Goal: Task Accomplishment & Management: Manage account settings

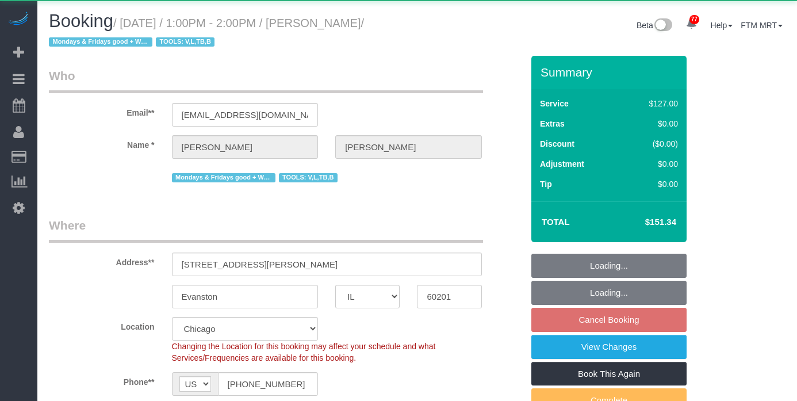
select select "IL"
select select "object:1137"
select select "2"
select select "number:1"
select select "number:69"
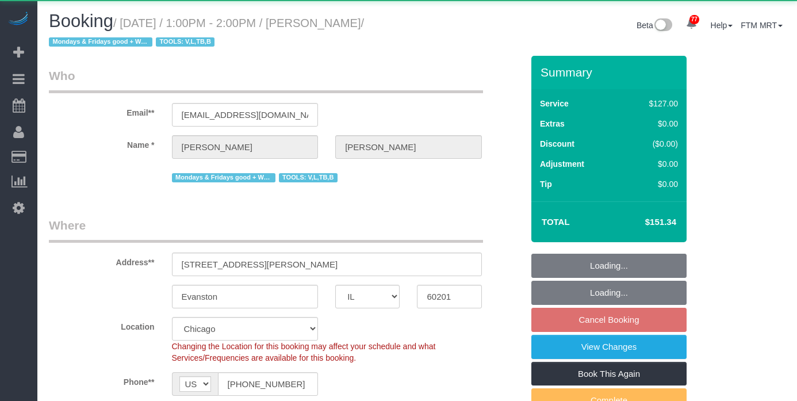
select select "number:139"
select select "number:98"
select select "number:141"
select select "number:143"
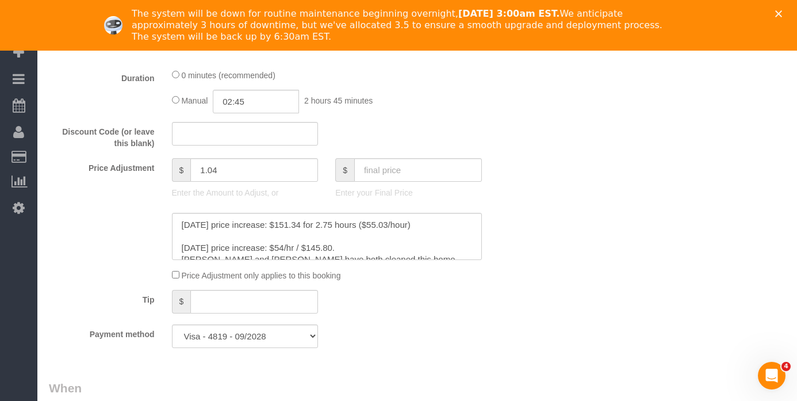
click at [264, 60] on fieldset "What 5% to 35% Discounts for Repeat Services! * One Time Cleaning Weekly Cleani…" at bounding box center [286, 112] width 474 height 488
click at [786, 13] on div "Close" at bounding box center [780, 13] width 11 height 7
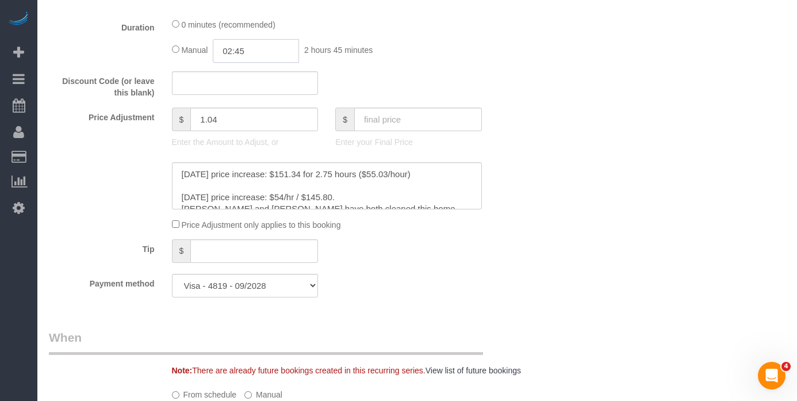
click at [246, 52] on input "02:45" at bounding box center [256, 51] width 86 height 24
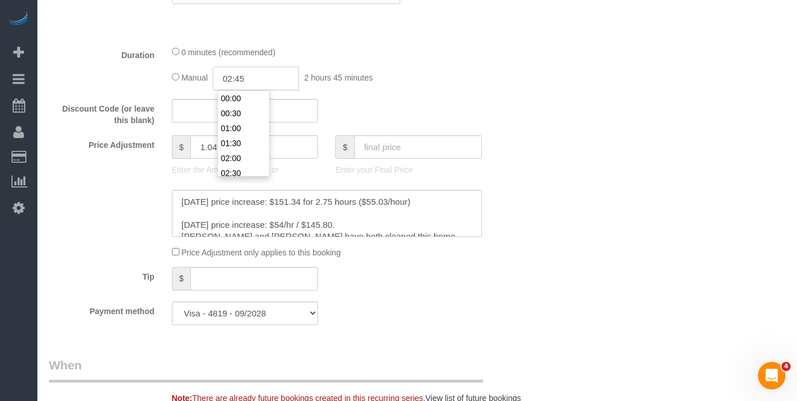
scroll to position [615, 0]
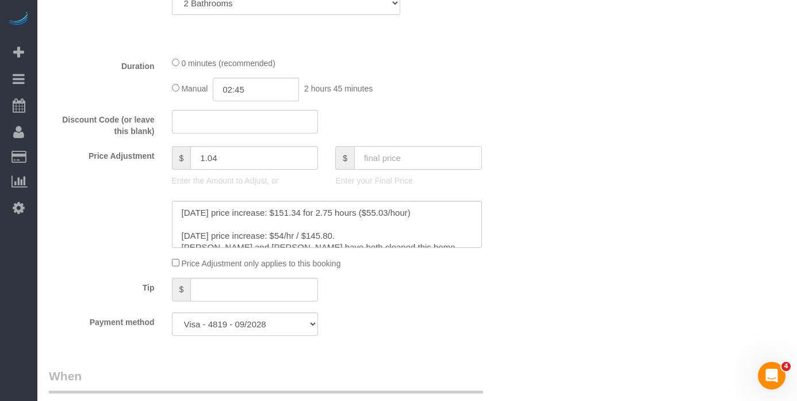
click at [405, 152] on input "text" at bounding box center [418, 158] width 128 height 24
type input "220.12"
type input "69.82"
drag, startPoint x: 251, startPoint y: 89, endPoint x: 212, endPoint y: 84, distance: 38.8
click at [203, 84] on div "Manual 02:45 2 hours 45 minutes" at bounding box center [327, 90] width 310 height 24
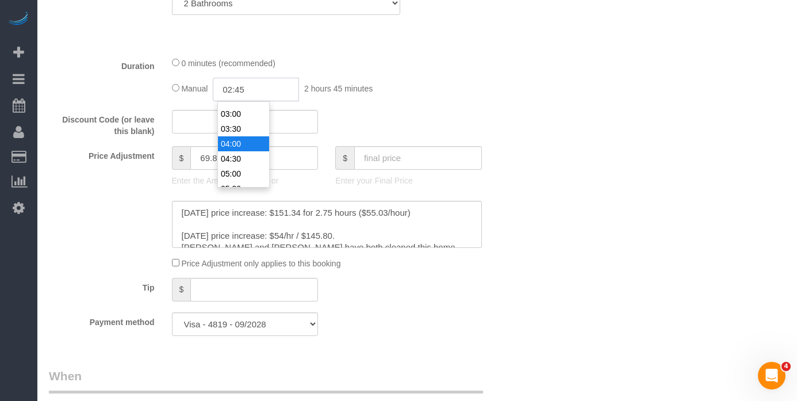
scroll to position [86, 0]
type input "04:00"
click at [244, 146] on li "04:00" at bounding box center [243, 142] width 51 height 15
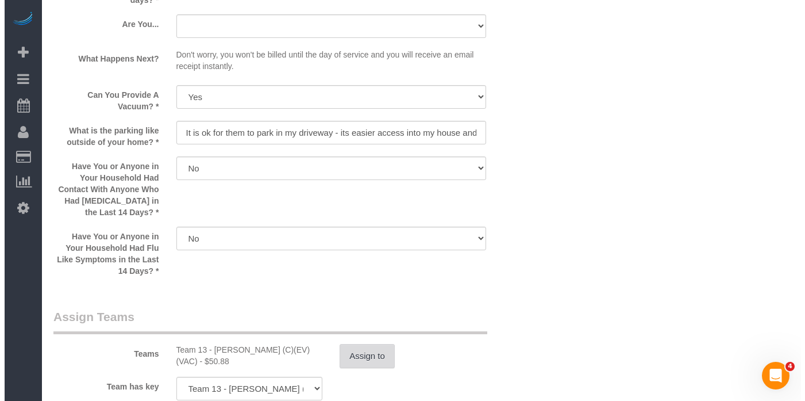
scroll to position [1861, 0]
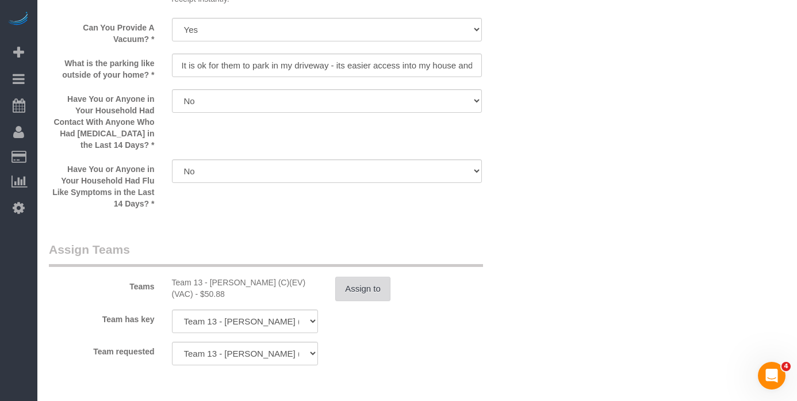
click at [342, 282] on button "Assign to" at bounding box center [362, 288] width 55 height 24
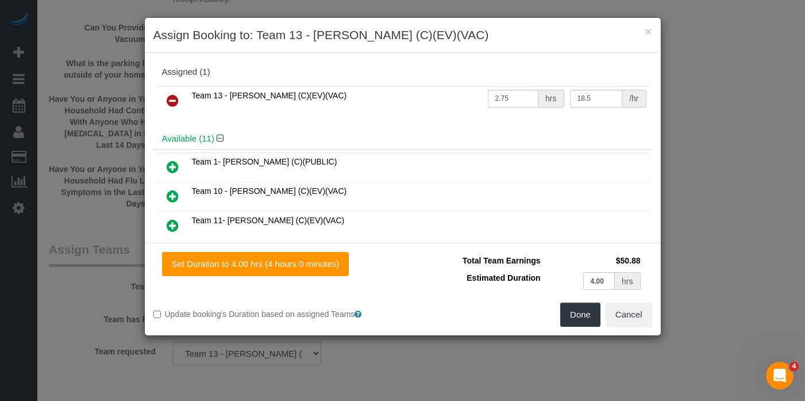
scroll to position [117, 0]
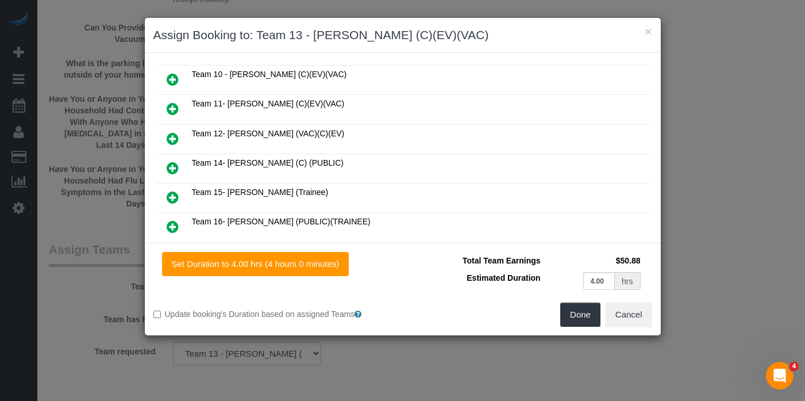
click at [172, 132] on icon at bounding box center [173, 139] width 12 height 14
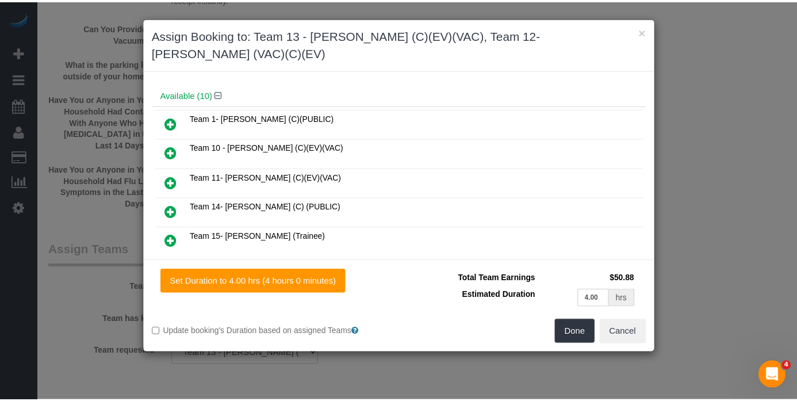
scroll to position [0, 0]
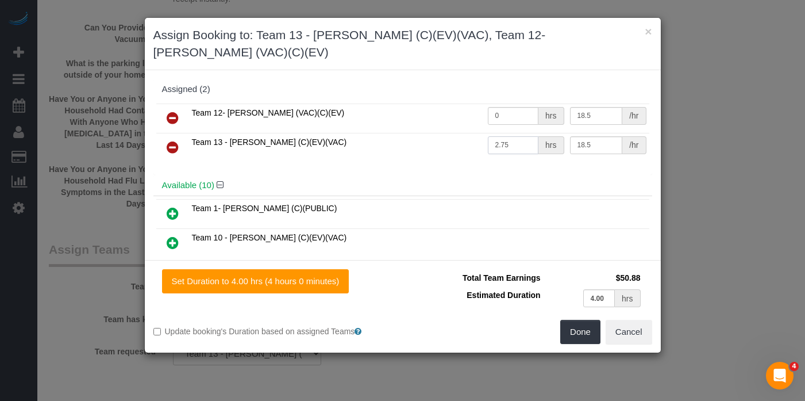
drag, startPoint x: 468, startPoint y: 124, endPoint x: 440, endPoint y: 121, distance: 28.9
click at [433, 133] on tr "Team 13 - Ligia (C)(EV)(VAC) 2.75 hrs 18.5 /hr" at bounding box center [402, 147] width 493 height 29
click at [177, 140] on icon at bounding box center [173, 147] width 12 height 14
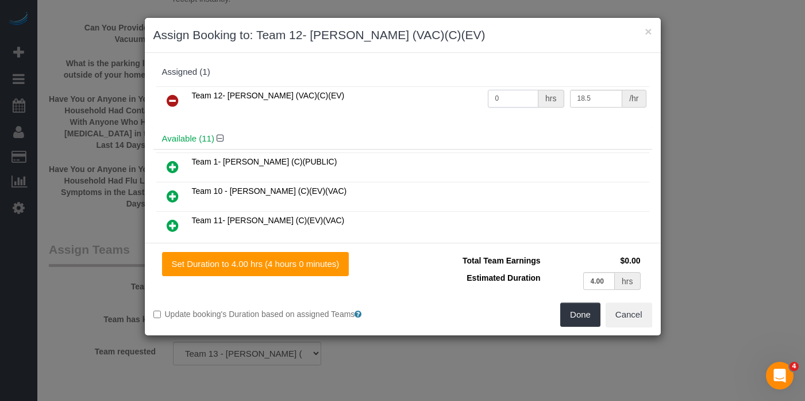
drag, startPoint x: 499, startPoint y: 97, endPoint x: 457, endPoint y: 94, distance: 42.1
click at [457, 94] on tr "Team 12- Candice P. (VAC)(C)(EV) 0 hrs 18.5 /hr" at bounding box center [402, 100] width 493 height 29
type input "4"
click at [578, 310] on button "Done" at bounding box center [580, 314] width 40 height 24
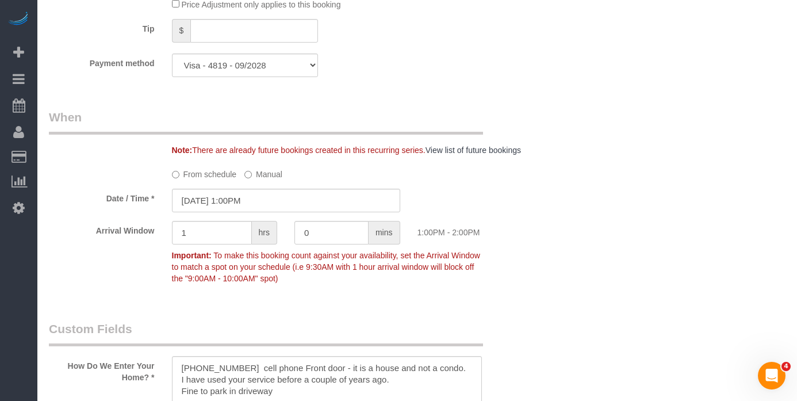
scroll to position [895, 0]
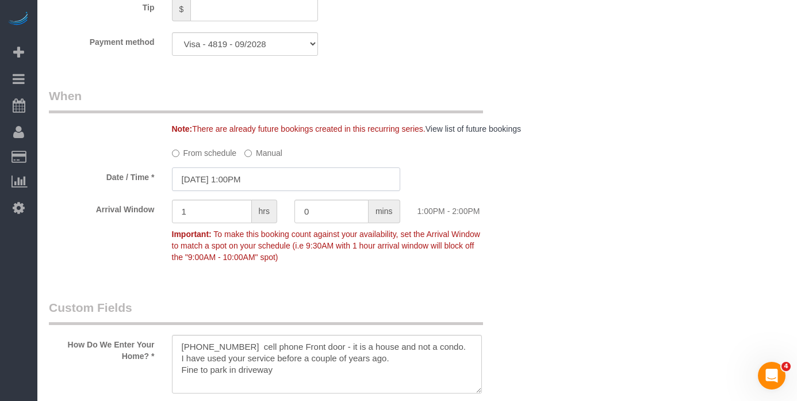
click at [301, 191] on input "08/28/2025 1:00PM" at bounding box center [286, 179] width 228 height 24
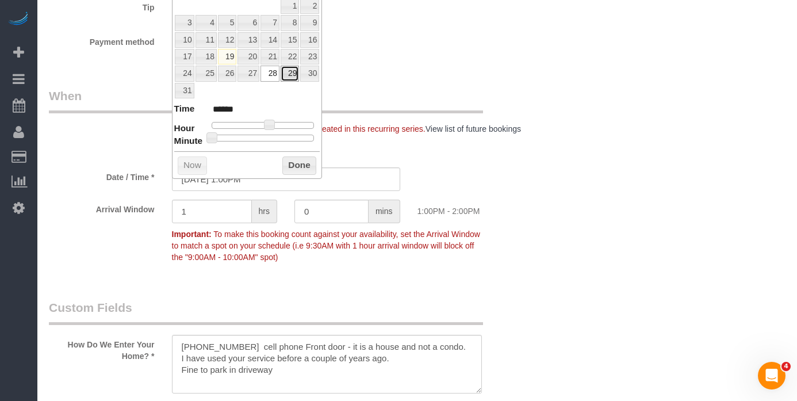
click at [293, 74] on link "29" at bounding box center [289, 74] width 18 height 16
type input "08/29/2025 1:00PM"
click at [296, 162] on button "Done" at bounding box center [299, 165] width 34 height 18
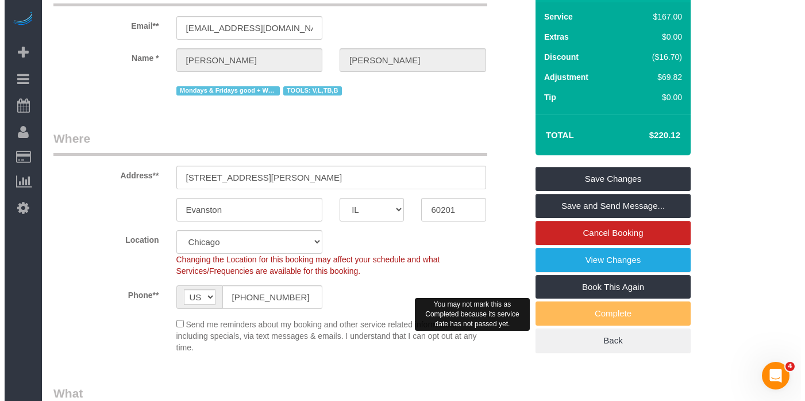
scroll to position [0, 0]
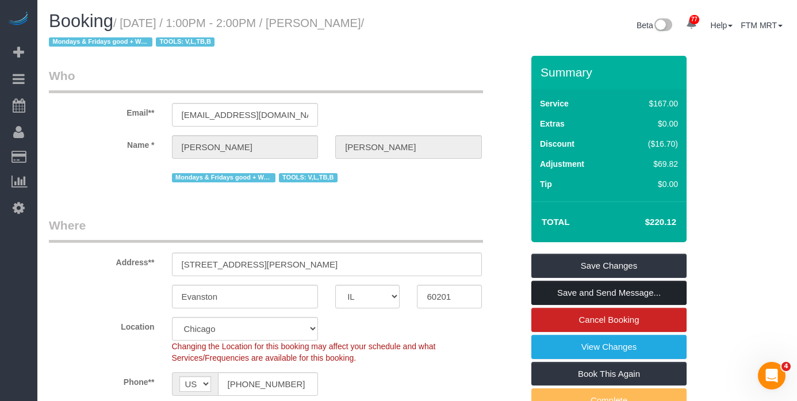
click at [621, 290] on link "Save and Send Message..." at bounding box center [608, 292] width 155 height 24
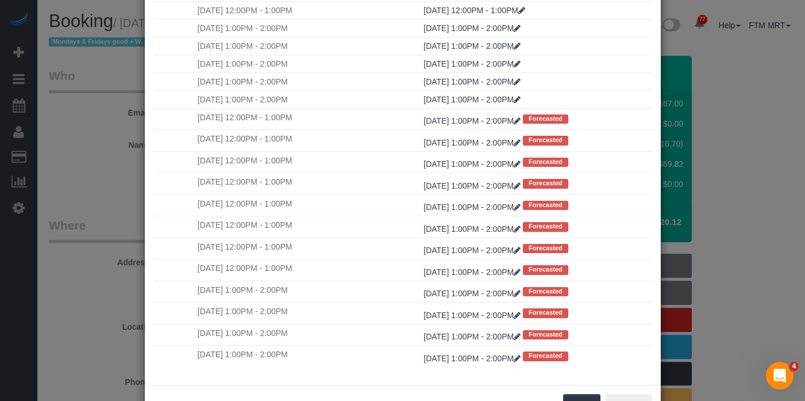
scroll to position [114, 0]
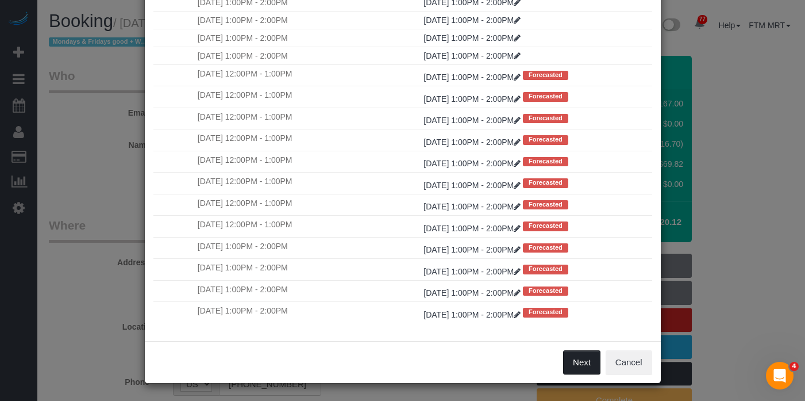
click at [574, 373] on button "Next" at bounding box center [581, 362] width 37 height 24
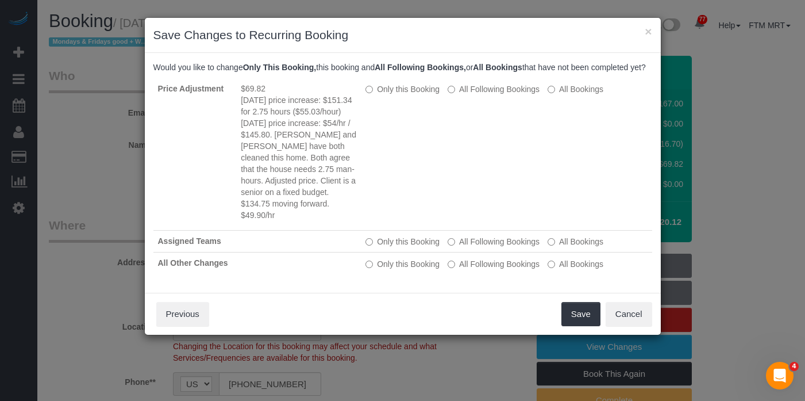
scroll to position [0, 0]
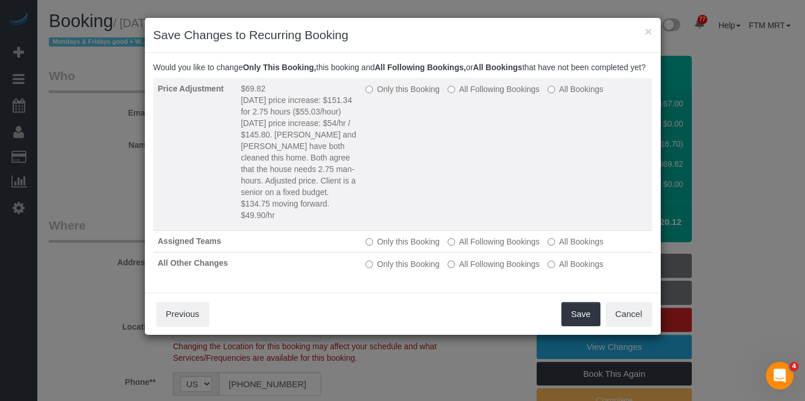
click at [393, 95] on label "Only this Booking" at bounding box center [403, 88] width 74 height 11
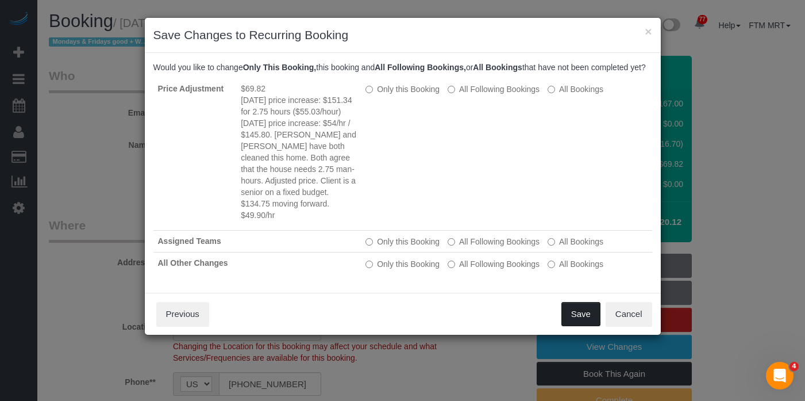
click at [587, 326] on button "Save" at bounding box center [580, 314] width 39 height 24
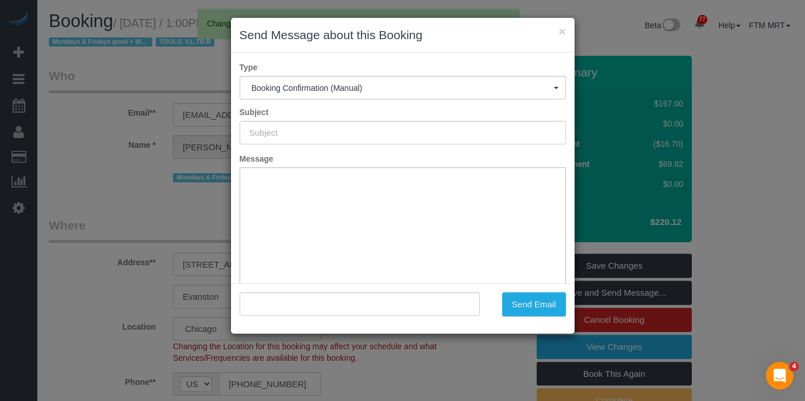
type input "Your Booking With Fresh Tech Maid, Confirmed!"
type input ""Jacquelyn McGuire" <jnmcguire@sbcglobal.net>"
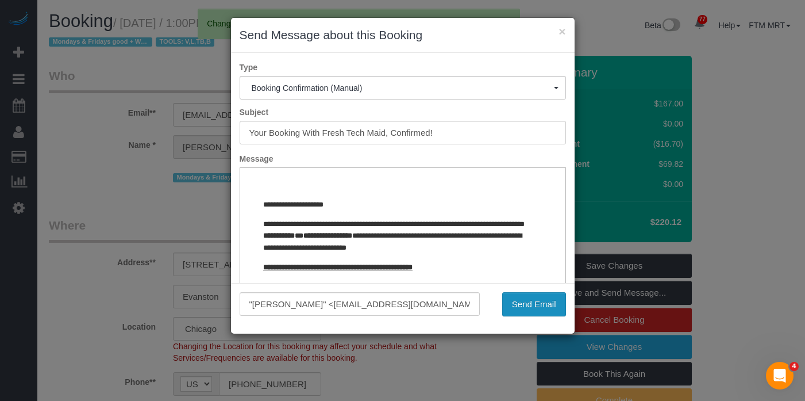
click at [542, 301] on button "Send Email" at bounding box center [534, 304] width 64 height 24
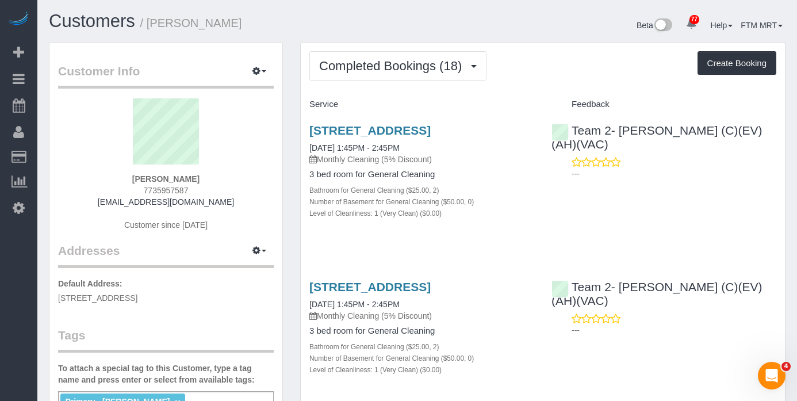
scroll to position [1, 0]
click at [341, 136] on link "2037 W Waveland Ave., Chicago, IL 60618" at bounding box center [369, 130] width 121 height 13
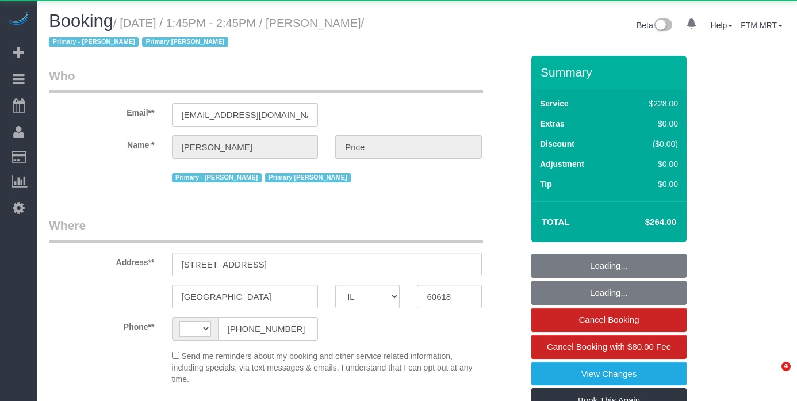
select select "IL"
select select "string:[GEOGRAPHIC_DATA]"
select select "object:978"
select select "string:fspay-a72f30f0-44dd-4a12-9080-e8ae2ee4fa62"
select select "512"
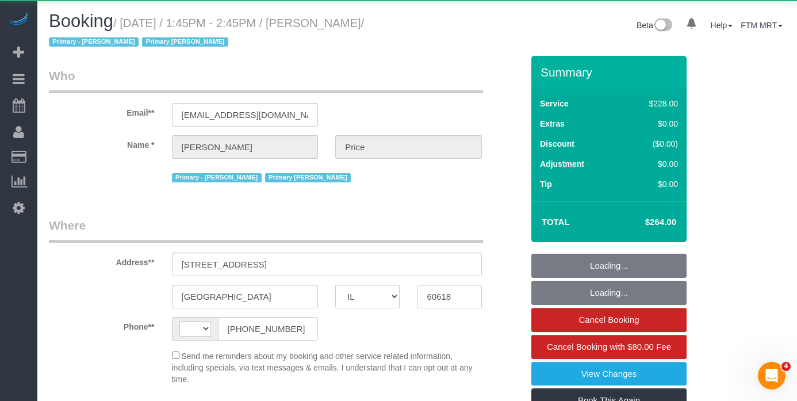
select select "number:1"
select select "number:57"
select select "number:139"
select select "number:104"
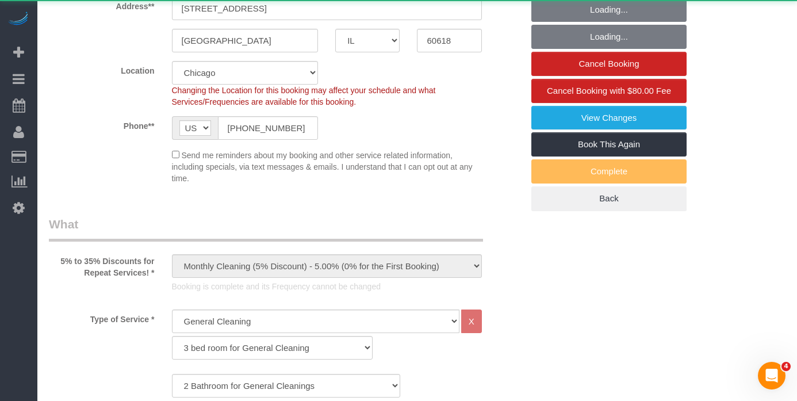
select select "2"
